Goal: Task Accomplishment & Management: Use online tool/utility

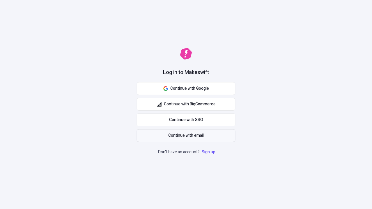
click at [186, 136] on span "Continue with email" at bounding box center [185, 136] width 35 height 6
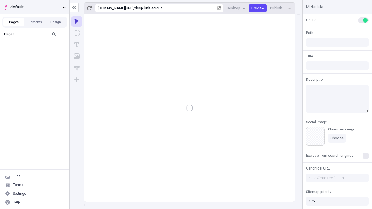
click at [35, 7] on span "default" at bounding box center [35, 7] width 50 height 6
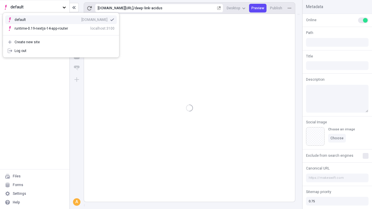
click at [81, 19] on div "[DOMAIN_NAME]" at bounding box center [94, 19] width 26 height 5
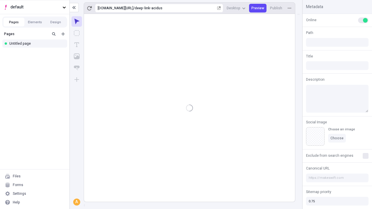
type input "/deep-link-acidus"
click at [63, 34] on icon "Add new" at bounding box center [62, 33] width 3 height 3
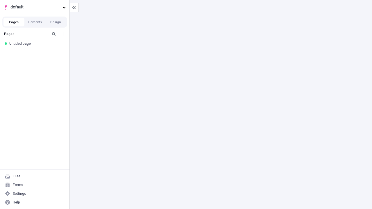
click at [36, 53] on div "Blank page" at bounding box center [36, 53] width 56 height 9
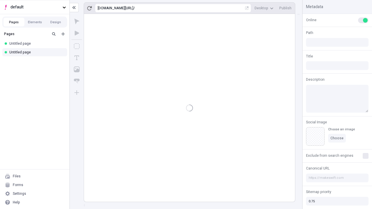
type input "/page"
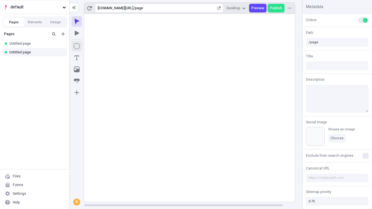
click at [77, 46] on icon "Box" at bounding box center [77, 46] width 6 height 6
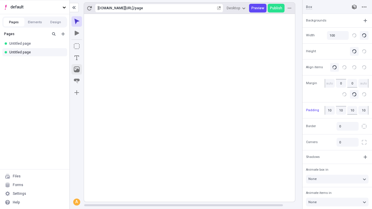
click at [77, 69] on icon "Image" at bounding box center [77, 70] width 6 height 6
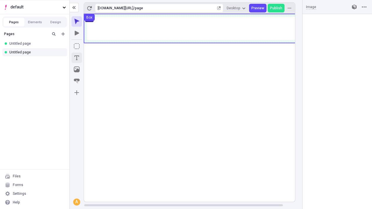
click at [77, 58] on icon "Text" at bounding box center [76, 58] width 5 height 5
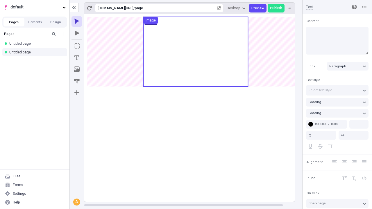
type input "18"
type input "1.5"
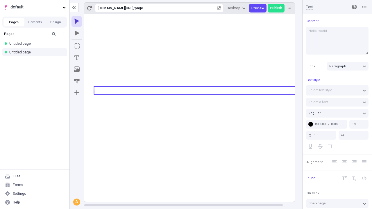
type textarea "Hello, world!"
click at [77, 69] on icon "Image" at bounding box center [77, 70] width 6 height 6
